Goal: Transaction & Acquisition: Purchase product/service

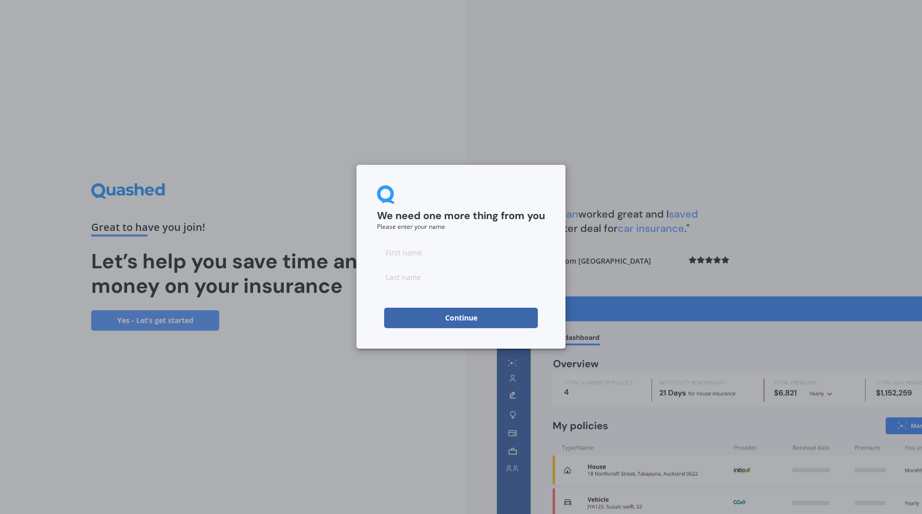
click at [462, 256] on input at bounding box center [461, 252] width 168 height 20
click at [468, 329] on div "We need one more thing from you Please enter your name [PERSON_NAME] Continue" at bounding box center [460, 257] width 209 height 184
click at [466, 321] on button "Continue" at bounding box center [461, 318] width 154 height 20
click at [447, 261] on input "[PERSON_NAME]" at bounding box center [461, 252] width 168 height 20
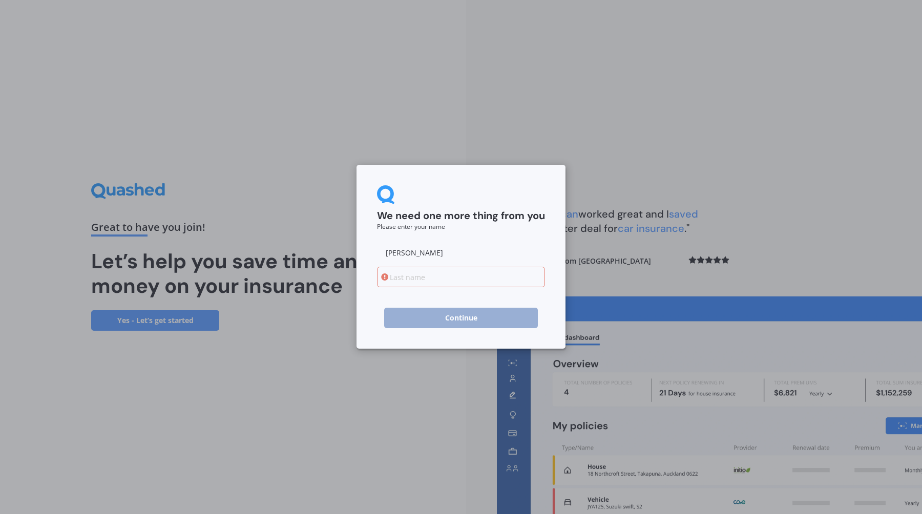
type input "[PERSON_NAME]"
click at [443, 279] on input at bounding box center [461, 277] width 168 height 20
paste input "Ma"
type input "Ma"
click at [442, 314] on button "Continue" at bounding box center [461, 318] width 154 height 20
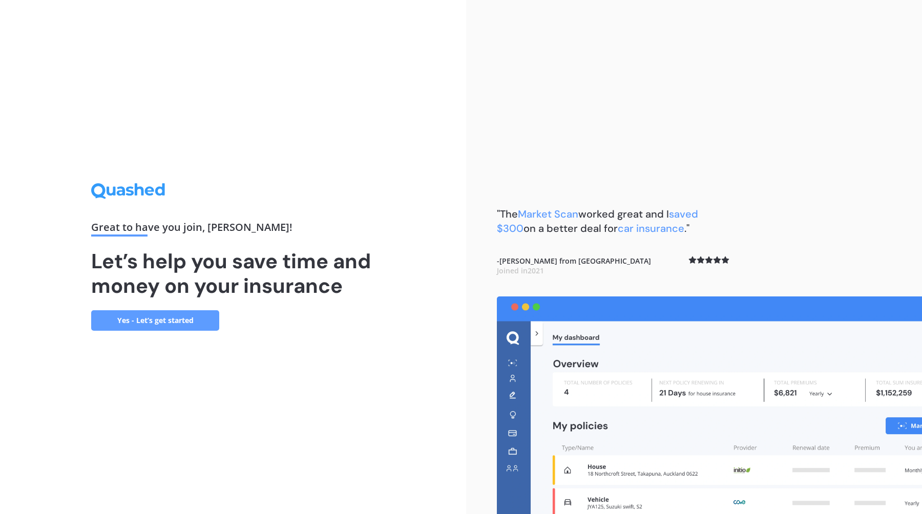
click at [221, 324] on div "Great to have you join , [PERSON_NAME] ! Let’s help you save time and money on …" at bounding box center [233, 256] width 284 height 147
click at [209, 321] on link "Yes - Let’s get started" at bounding box center [155, 320] width 128 height 20
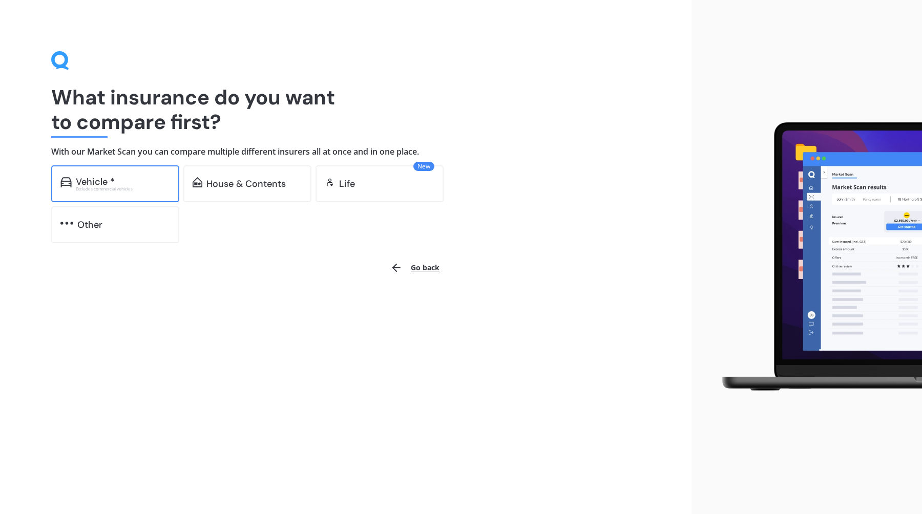
click at [128, 183] on div "Vehicle *" at bounding box center [123, 182] width 94 height 10
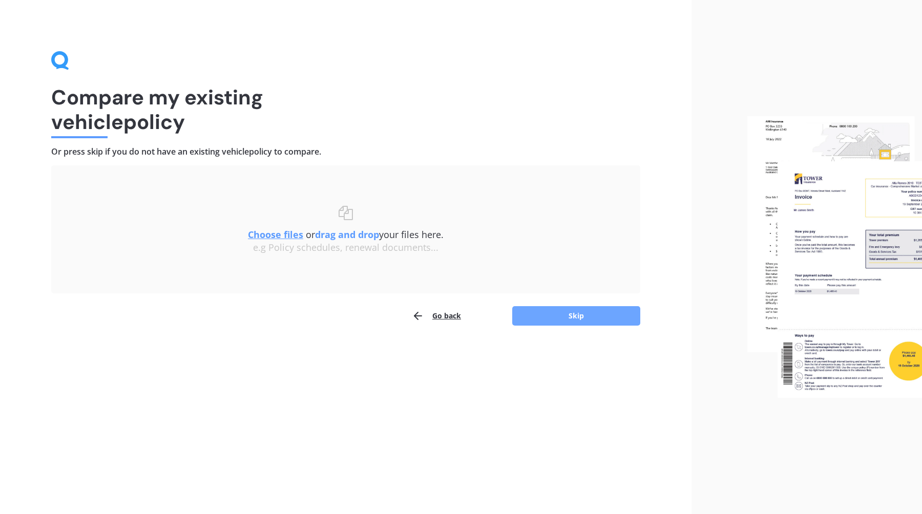
click at [565, 319] on button "Skip" at bounding box center [576, 315] width 128 height 19
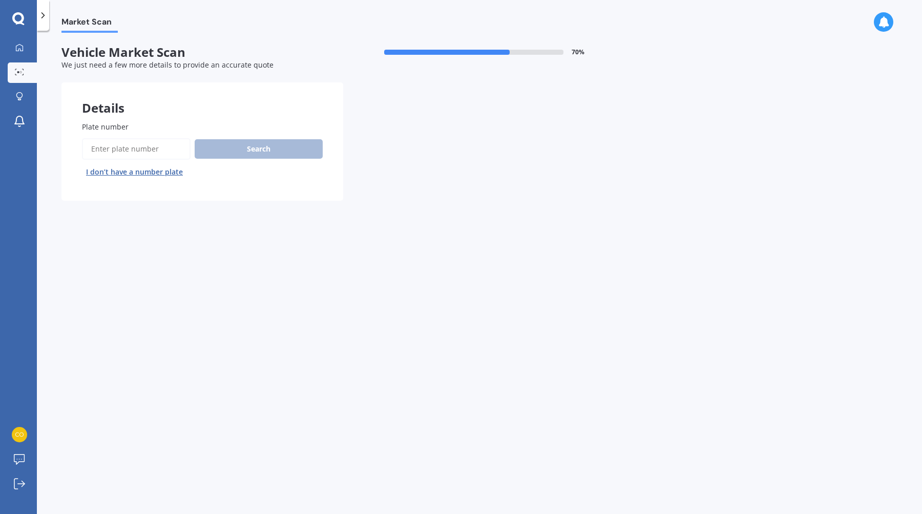
click at [136, 154] on input "Plate number" at bounding box center [136, 149] width 109 height 22
type input "kej49"
click at [219, 154] on button "Search" at bounding box center [259, 148] width 128 height 19
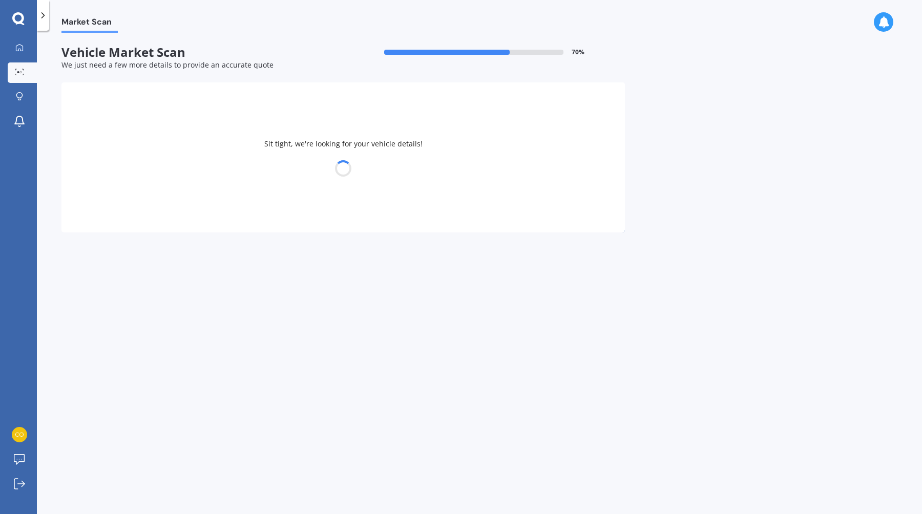
select select "VOLKSWAGEN"
select select "GOLF"
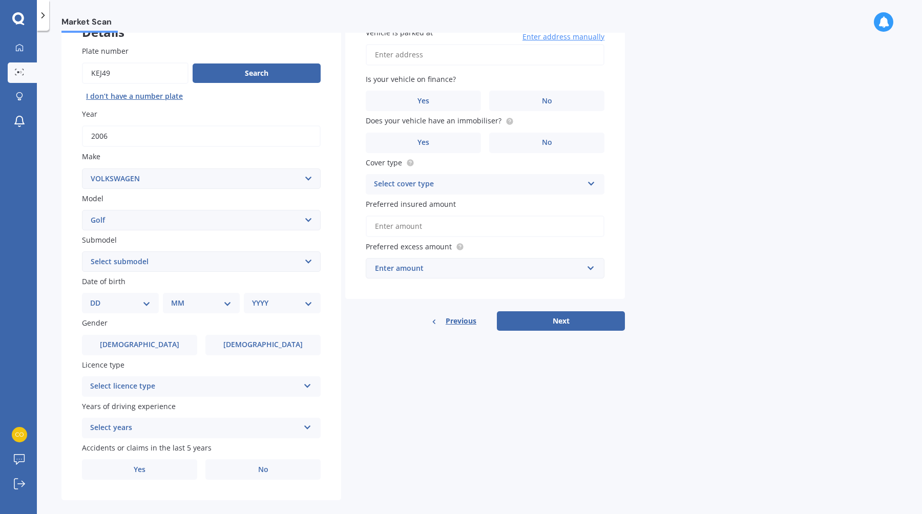
scroll to position [91, 0]
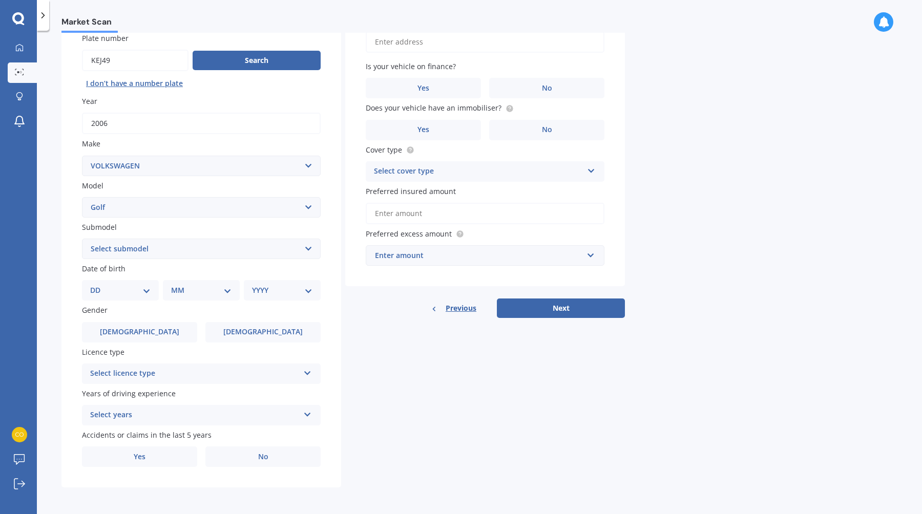
click at [255, 361] on div "Licence type Select licence type NZ Full NZ Restricted NZ Learners [GEOGRAPHIC_…" at bounding box center [201, 365] width 239 height 37
click at [252, 371] on div "Select licence type" at bounding box center [194, 374] width 209 height 12
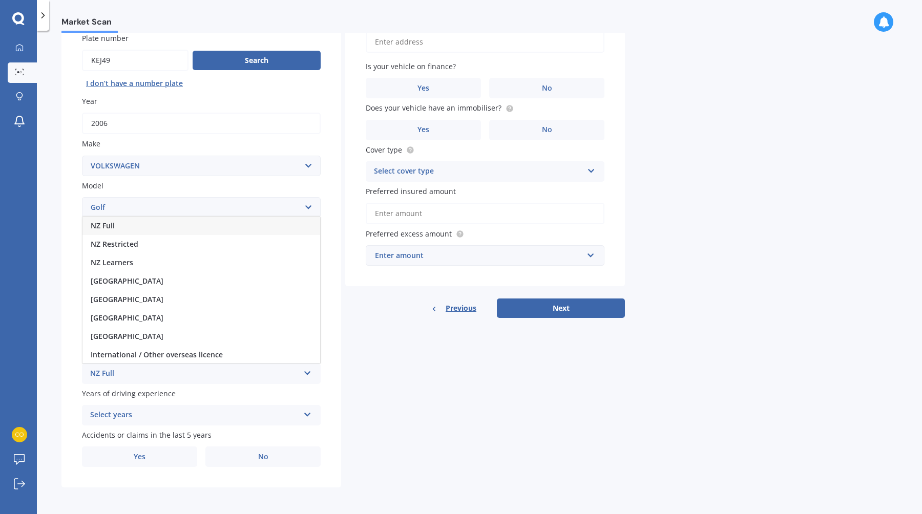
click at [252, 371] on div "NZ Full" at bounding box center [194, 374] width 209 height 12
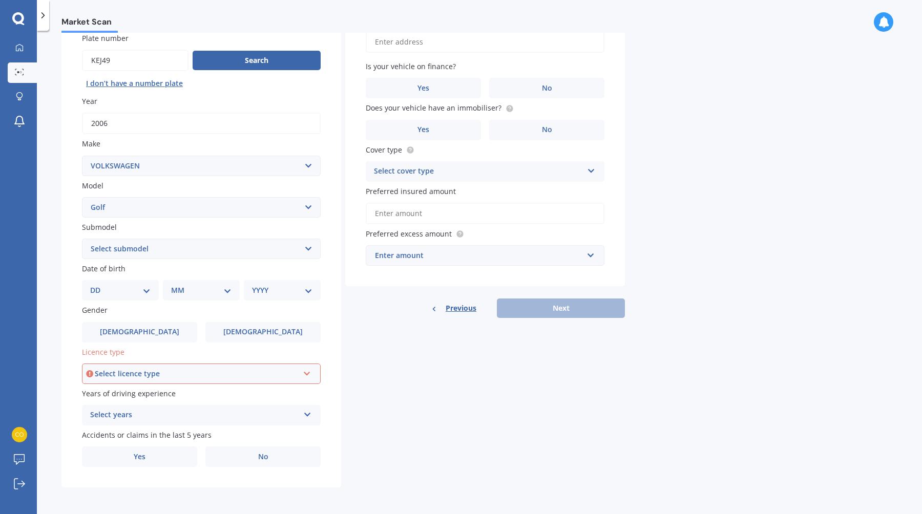
click at [293, 379] on div "Select licence type NZ Full NZ Restricted NZ Learners [GEOGRAPHIC_DATA] [GEOGRA…" at bounding box center [201, 374] width 239 height 20
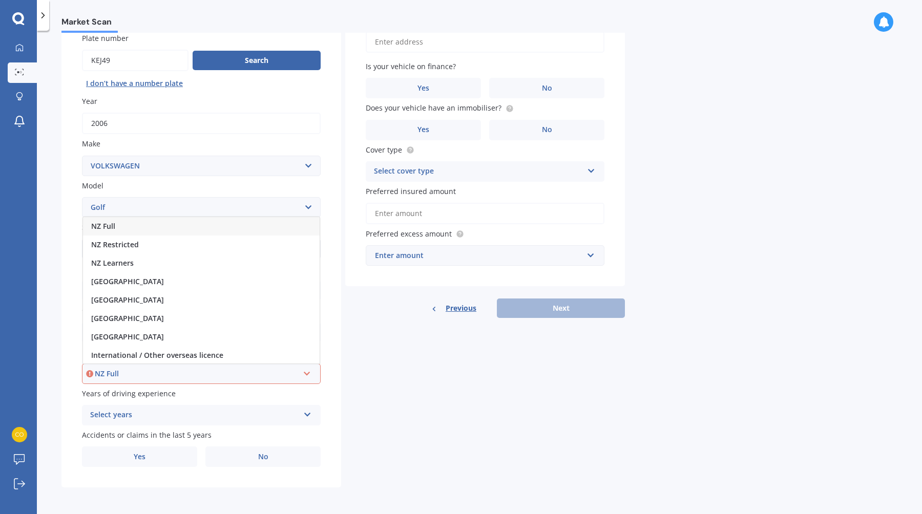
click at [468, 374] on div "Details Plate number Search I don’t have a number plate Year [DATE] Make Select…" at bounding box center [342, 241] width 563 height 494
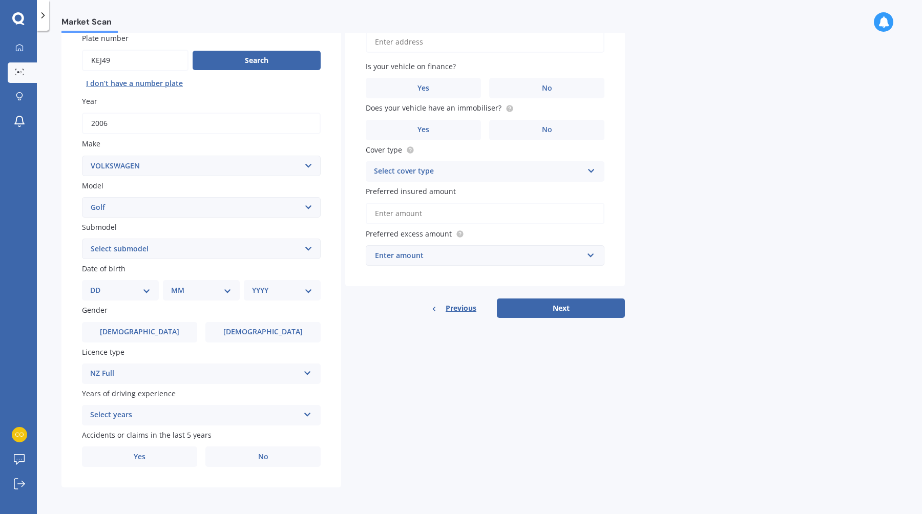
click at [146, 412] on div "Select years" at bounding box center [194, 415] width 209 height 12
click at [252, 420] on div "5 or more years" at bounding box center [194, 415] width 209 height 12
click at [250, 422] on div "Select years 5 or more years 4 years 3 years 2 years 1 year" at bounding box center [201, 415] width 239 height 20
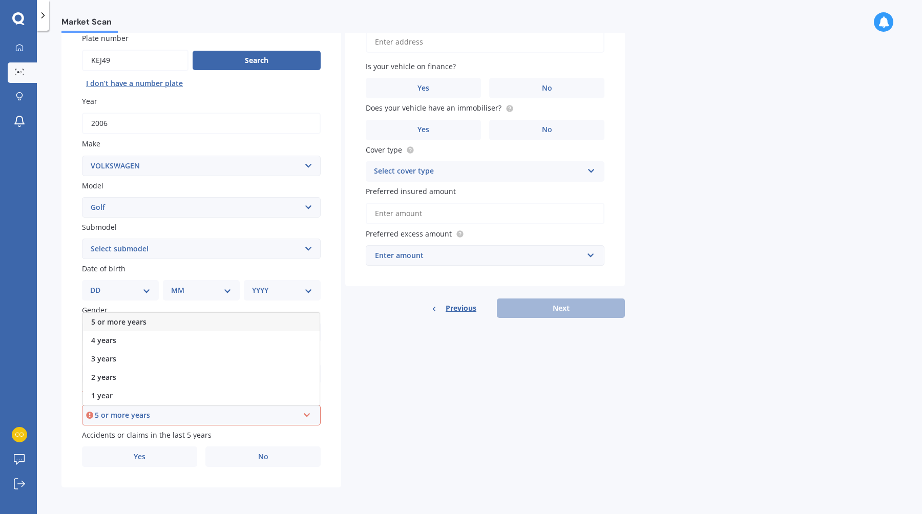
click at [238, 324] on div "5 or more years" at bounding box center [201, 322] width 237 height 18
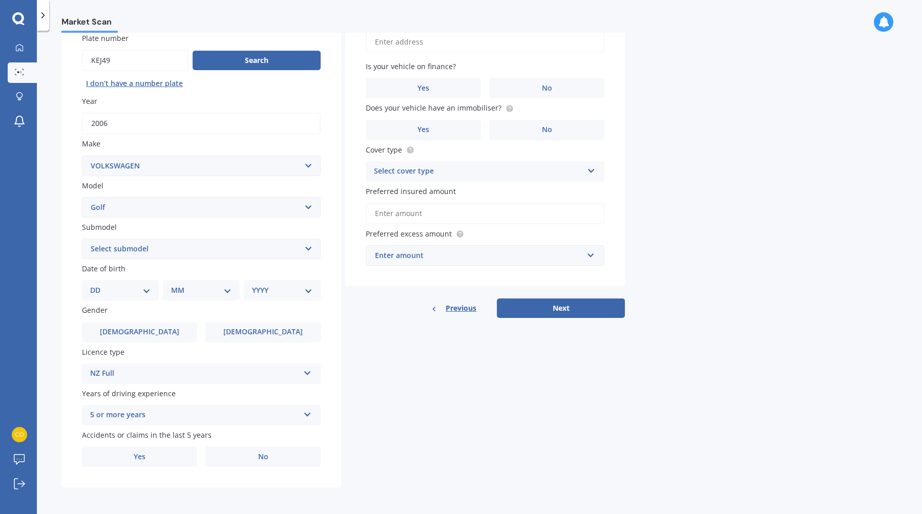
click at [139, 289] on select "DD 01 02 03 04 05 06 07 08 09 10 11 12 13 14 15 16 17 18 19 20 21 22 23 24 25 2…" at bounding box center [120, 290] width 60 height 11
click at [540, 306] on button "Next" at bounding box center [561, 308] width 128 height 19
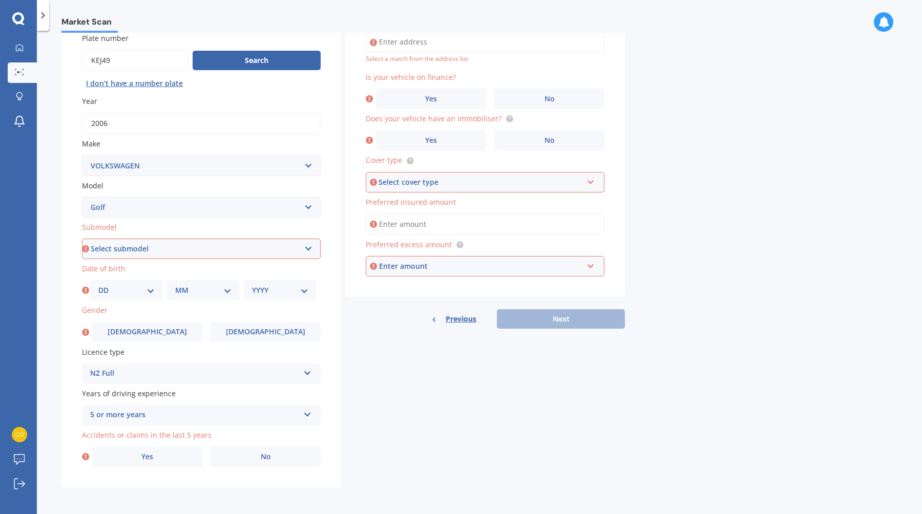
click at [241, 248] on select "Select submodel (All other) 1.4 GT TSI 1.4 TSI 1.6 1.6 FSI 1.6 TSI 1.8 1.9 TDI …" at bounding box center [201, 249] width 239 height 20
select select "2.O"
click at [82, 239] on select "Select submodel (All other) 1.4 GT TSI 1.4 TSI 1.6 1.6 FSI 1.6 TSI 1.8 1.9 TDI …" at bounding box center [201, 249] width 239 height 20
click at [122, 281] on div "DD 01 02 03 04 05 06 07 08 09 10 11 12 13 14 15 16 17 18 19 20 21 22 23 24 25 2…" at bounding box center [126, 290] width 73 height 20
click at [123, 288] on select "DD 01 02 03 04 05 06 07 08 09 10 11 12 13 14 15 16 17 18 19 20 21 22 23 24 25 2…" at bounding box center [126, 290] width 56 height 11
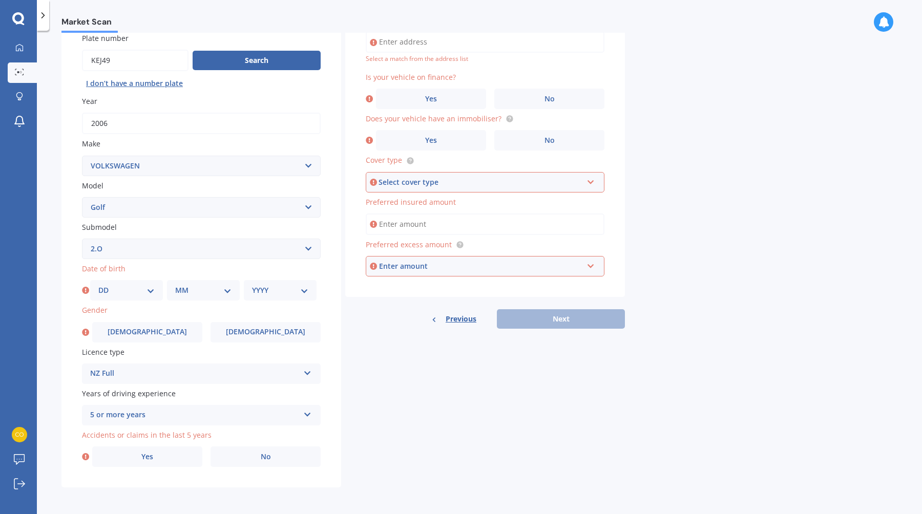
select select "15"
click at [98, 285] on select "DD 01 02 03 04 05 06 07 08 09 10 11 12 13 14 15 16 17 18 19 20 21 22 23 24 25 2…" at bounding box center [126, 290] width 56 height 11
click at [195, 289] on select "MM 01 02 03 04 05 06 07 08 09 10 11 12" at bounding box center [203, 290] width 56 height 11
select select "05"
click at [175, 285] on select "MM 01 02 03 04 05 06 07 08 09 10 11 12" at bounding box center [203, 290] width 56 height 11
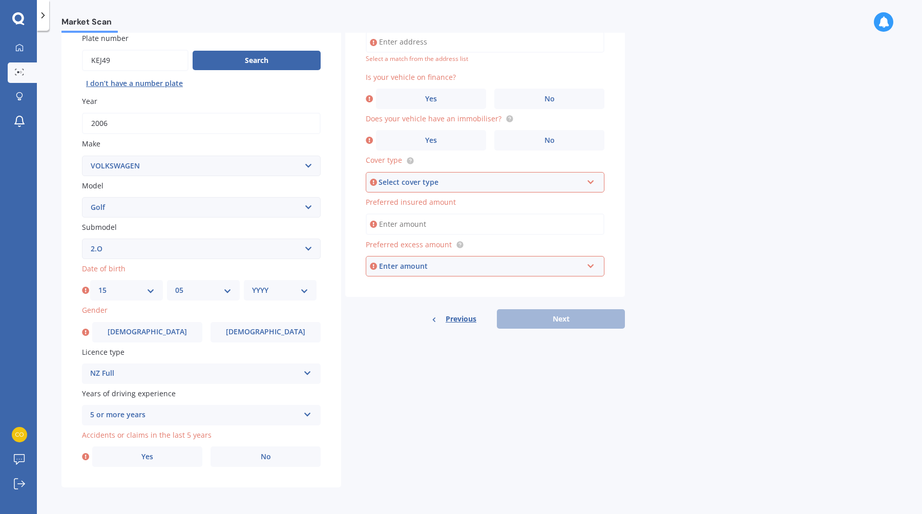
click at [300, 291] on select "YYYY 2025 2024 2023 2022 2021 2020 2019 2018 2017 2016 2015 2014 2013 2012 2011…" at bounding box center [280, 290] width 56 height 11
select select "1998"
click at [252, 285] on select "YYYY 2025 2024 2023 2022 2021 2020 2019 2018 2017 2016 2015 2014 2013 2012 2011…" at bounding box center [280, 290] width 56 height 11
click at [174, 334] on label "[DEMOGRAPHIC_DATA]" at bounding box center [147, 332] width 110 height 20
click at [0, 0] on input "[DEMOGRAPHIC_DATA]" at bounding box center [0, 0] width 0 height 0
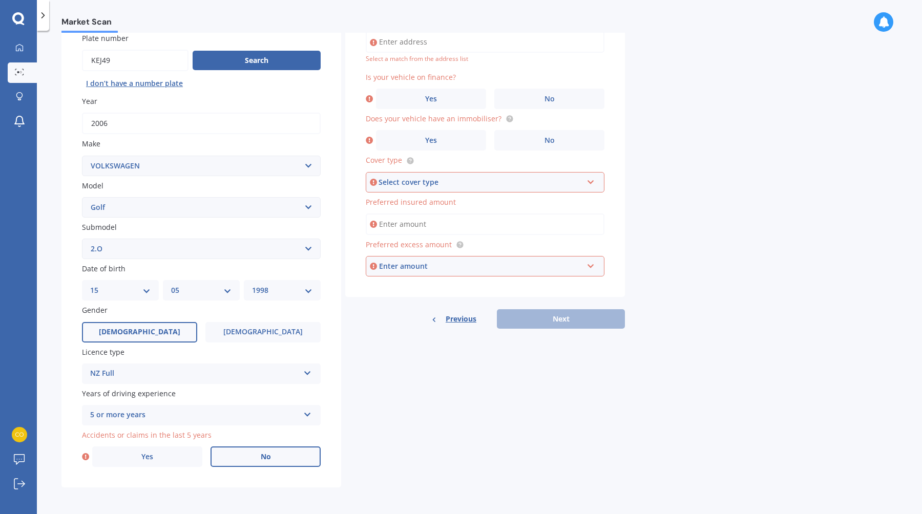
click at [252, 454] on label "No" at bounding box center [265, 457] width 110 height 20
click at [0, 0] on input "No" at bounding box center [0, 0] width 0 height 0
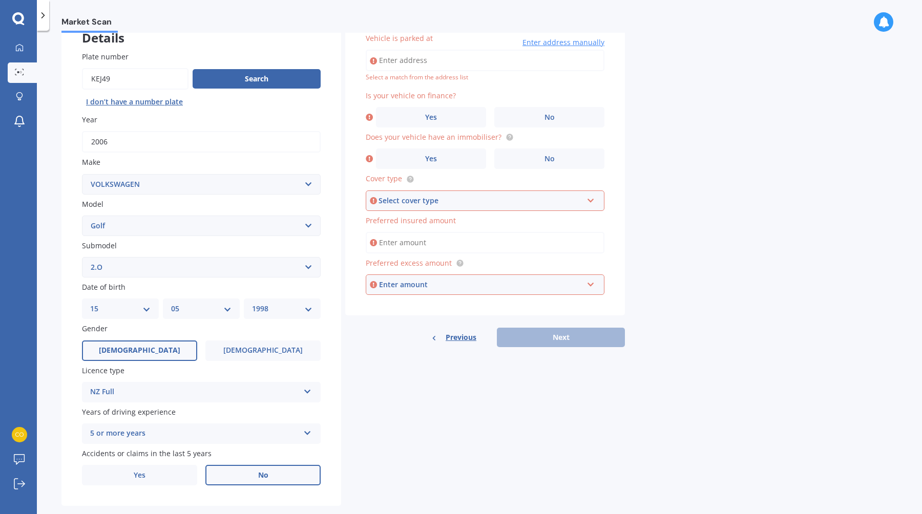
click at [414, 63] on input "Vehicle is parked at" at bounding box center [485, 61] width 239 height 22
type input "[STREET_ADDRESS]"
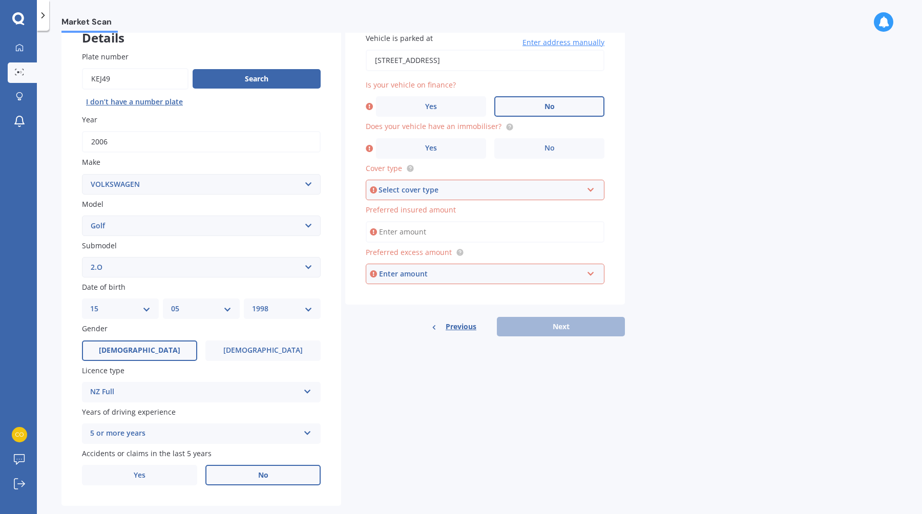
click at [534, 111] on label "No" at bounding box center [549, 106] width 110 height 20
click at [0, 0] on input "No" at bounding box center [0, 0] width 0 height 0
click at [528, 157] on label "No" at bounding box center [549, 148] width 110 height 20
click at [0, 0] on input "No" at bounding box center [0, 0] width 0 height 0
click at [512, 191] on div "Select cover type" at bounding box center [480, 189] width 204 height 11
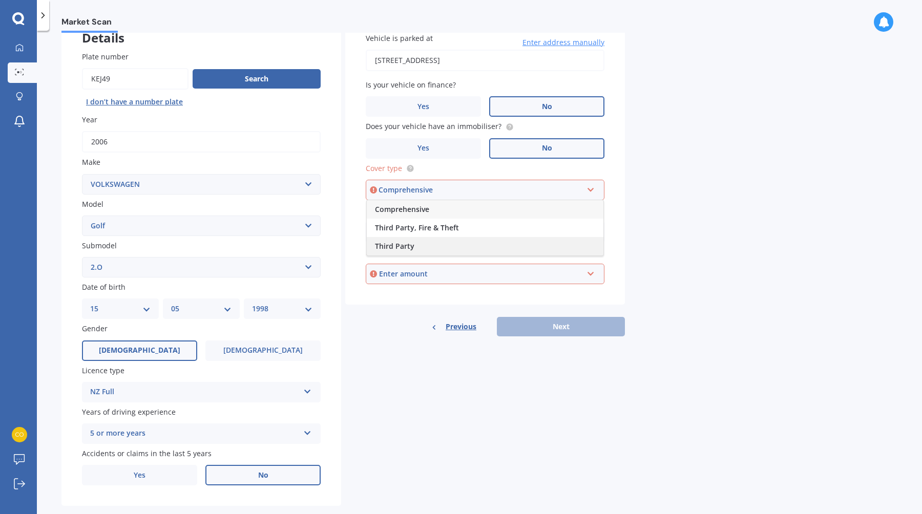
click at [488, 244] on div "Third Party" at bounding box center [485, 246] width 237 height 18
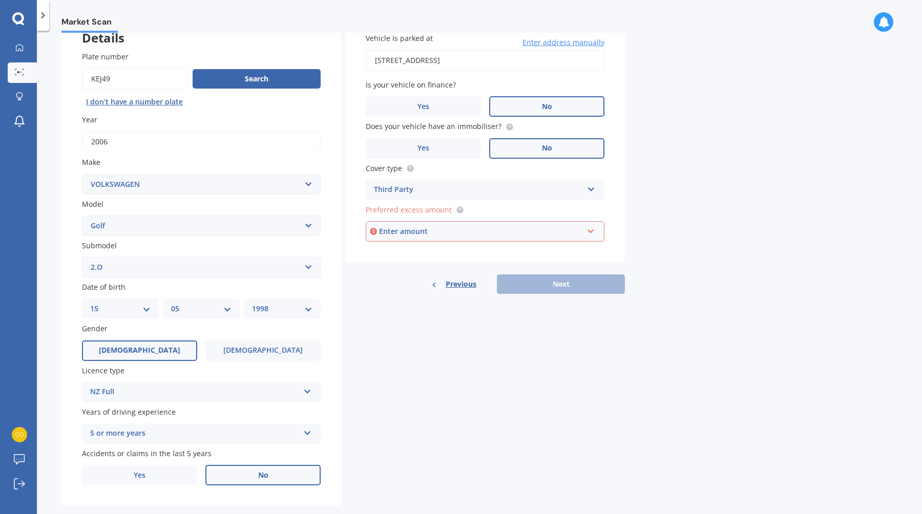
click at [484, 230] on div "Enter amount" at bounding box center [481, 231] width 204 height 11
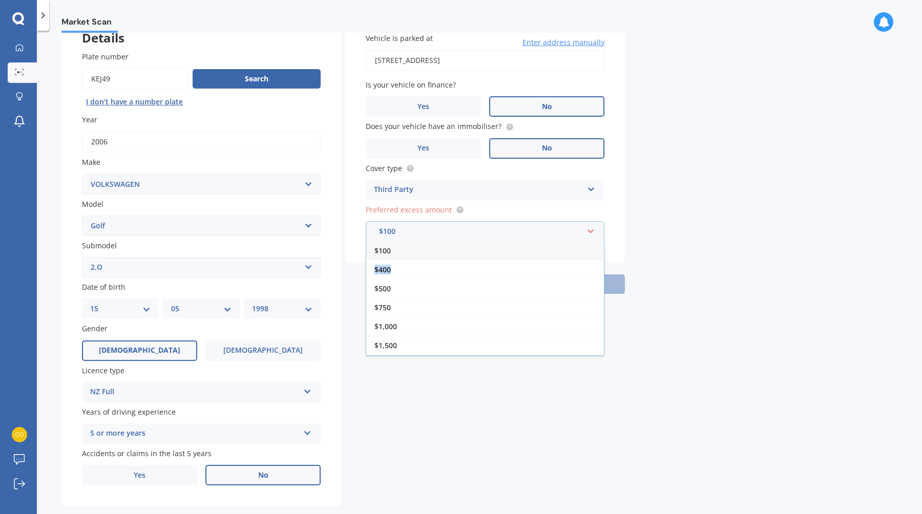
drag, startPoint x: 470, startPoint y: 277, endPoint x: 470, endPoint y: 255, distance: 22.0
click at [470, 255] on div "$100 $400 $500 $750 $1,000 $1,500 $2,000" at bounding box center [485, 298] width 239 height 115
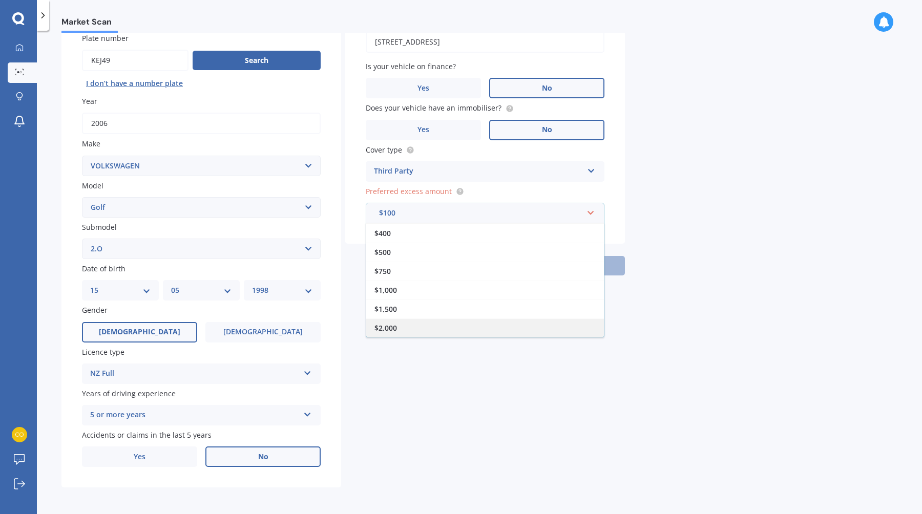
click at [461, 329] on div "$2,000" at bounding box center [485, 328] width 238 height 19
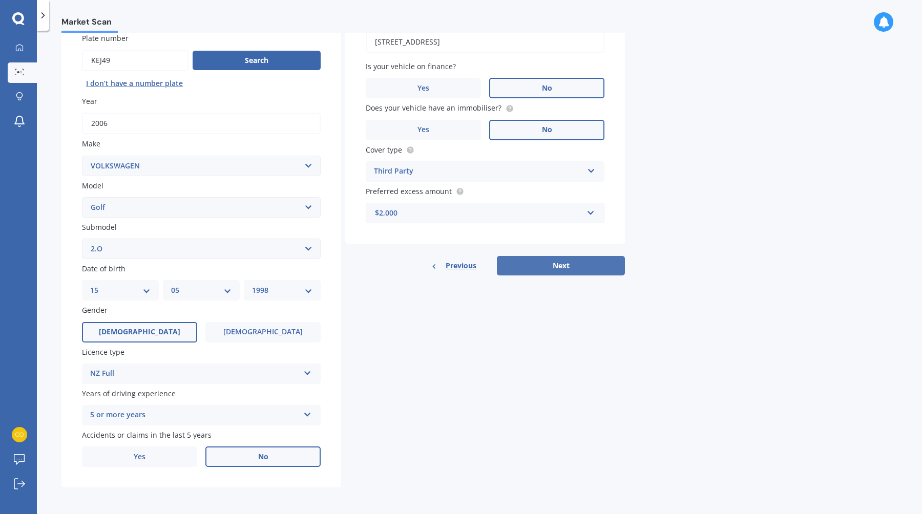
click at [514, 262] on button "Next" at bounding box center [561, 265] width 128 height 19
select select "15"
select select "05"
select select "1998"
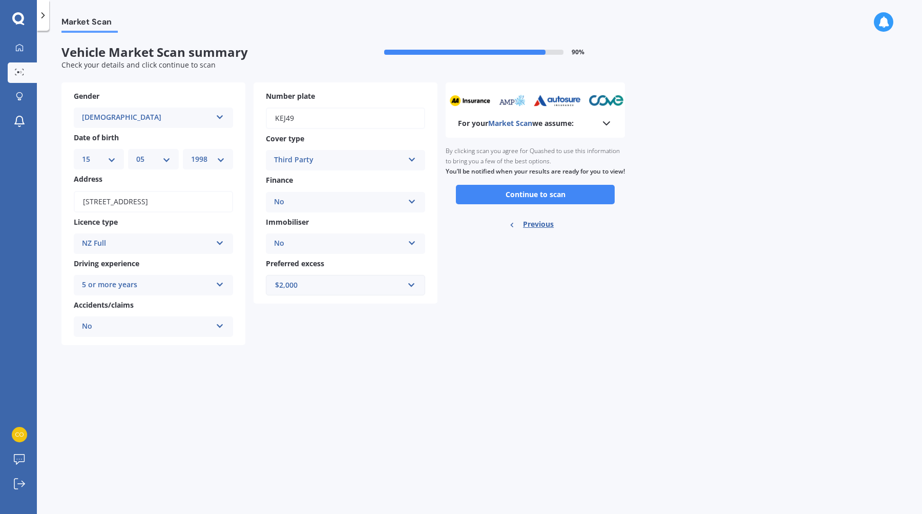
scroll to position [0, 0]
click at [499, 204] on button "Continue to scan" at bounding box center [535, 194] width 159 height 19
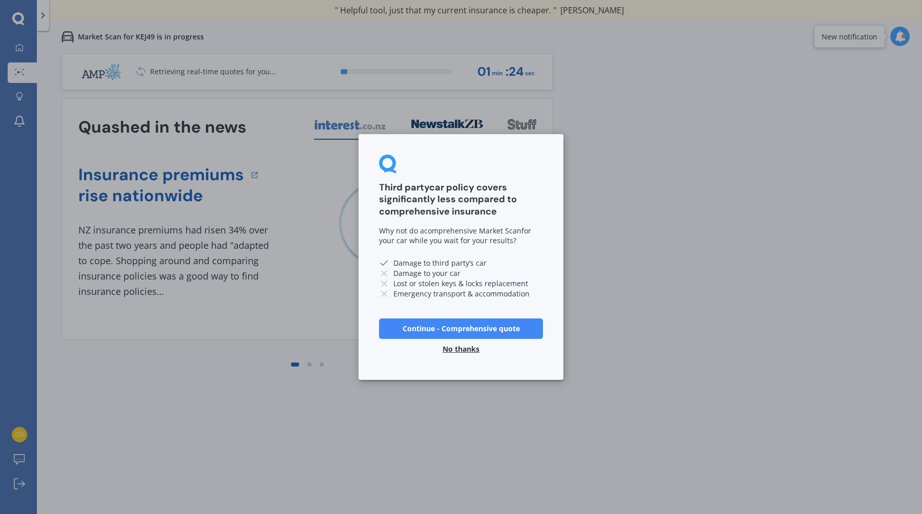
click at [462, 349] on button "No thanks" at bounding box center [460, 349] width 49 height 20
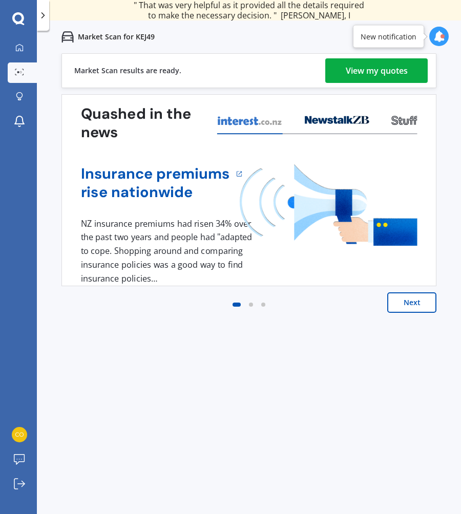
click at [379, 77] on div "View my quotes" at bounding box center [377, 70] width 62 height 25
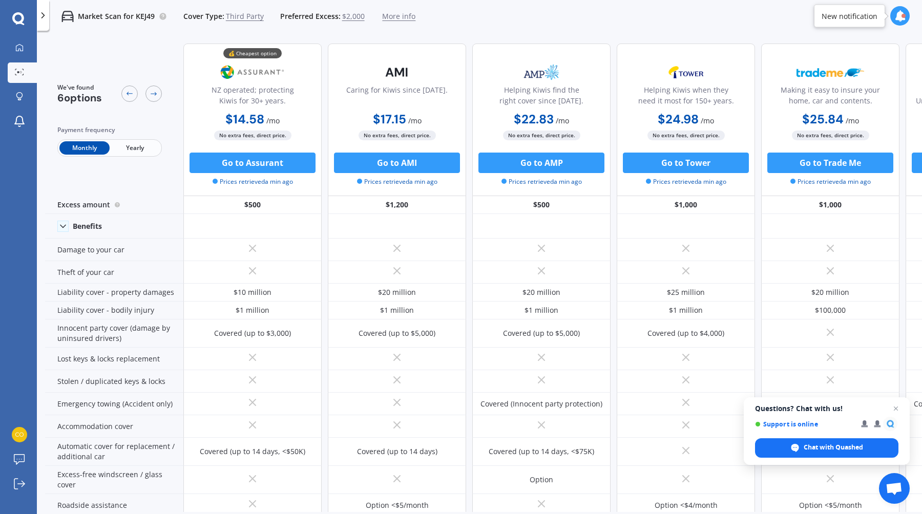
click at [412, 77] on img at bounding box center [397, 72] width 68 height 26
click at [146, 160] on div "We've found 6 options Payment frequency Monthly Yearly" at bounding box center [114, 120] width 138 height 153
click at [139, 147] on span "Yearly" at bounding box center [135, 147] width 50 height 13
click at [90, 145] on span "Monthly" at bounding box center [84, 147] width 50 height 13
click at [119, 145] on span "Yearly" at bounding box center [135, 147] width 50 height 13
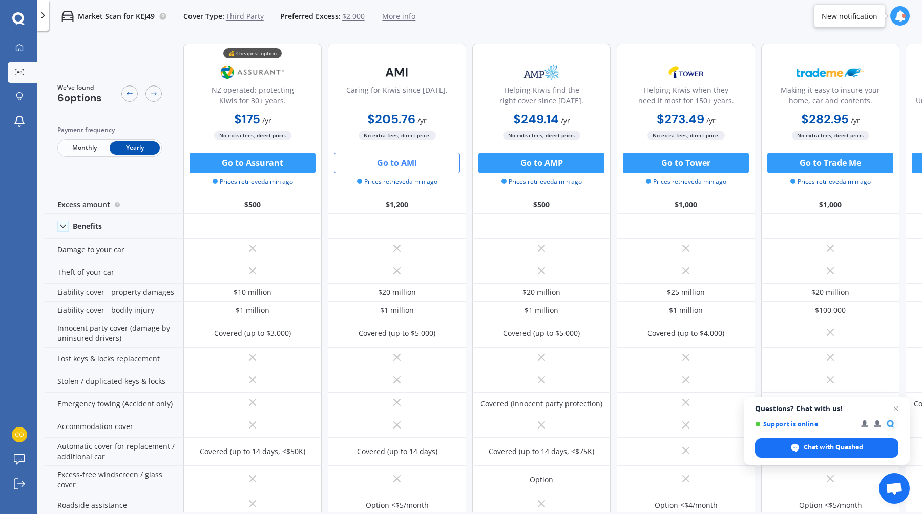
click at [403, 166] on button "Go to AMI" at bounding box center [397, 163] width 126 height 20
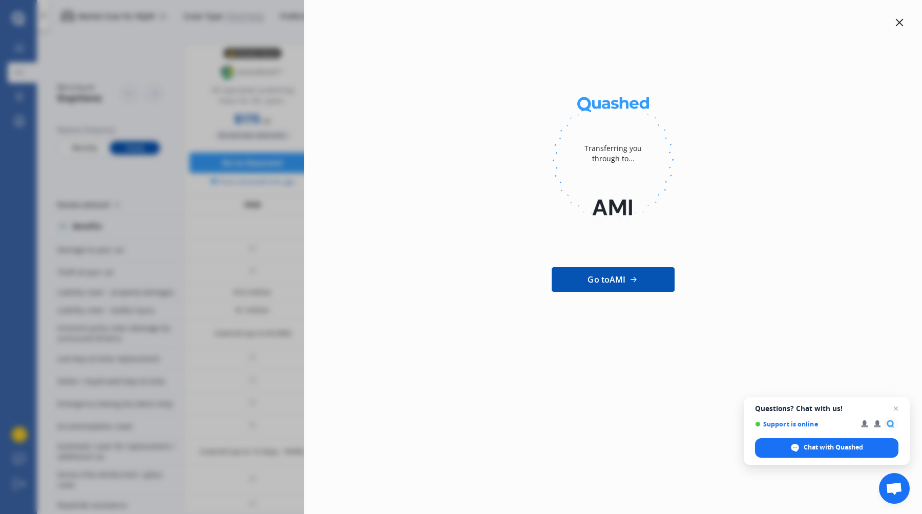
click at [215, 208] on div "Transferring you through to... Go to AMI" at bounding box center [461, 257] width 922 height 514
click at [901, 23] on icon at bounding box center [899, 22] width 8 height 8
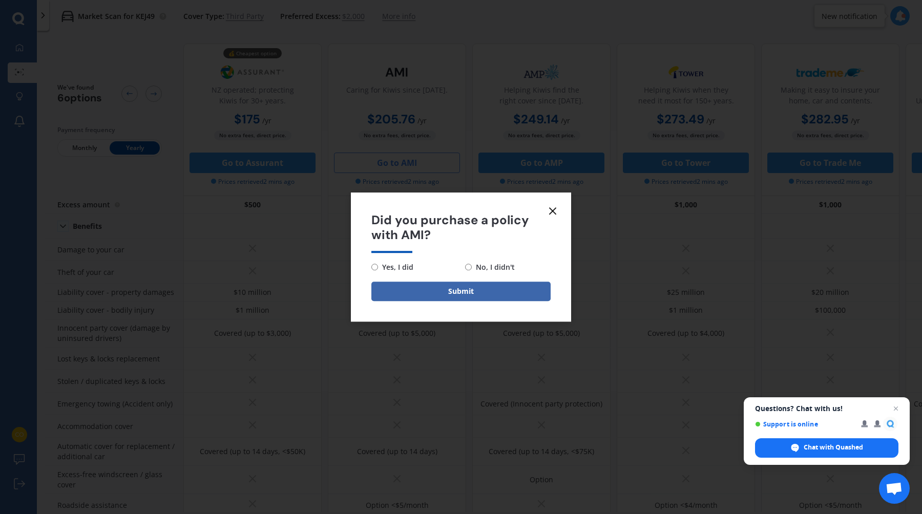
click at [549, 213] on icon at bounding box center [552, 211] width 12 height 12
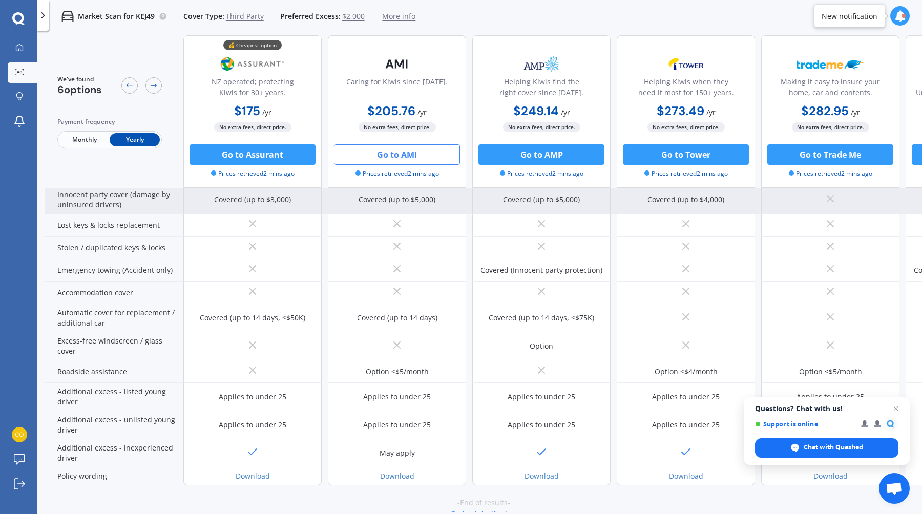
scroll to position [135, 0]
